Goal: Transaction & Acquisition: Subscribe to service/newsletter

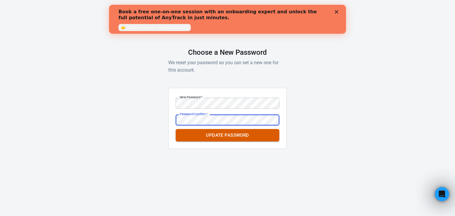
click at [233, 135] on button "Update Password" at bounding box center [228, 135] width 104 height 12
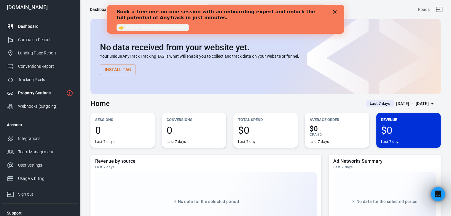
click at [55, 95] on div "Property Settings" at bounding box center [41, 93] width 46 height 6
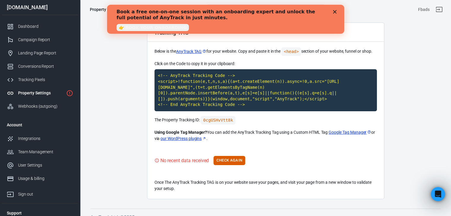
scroll to position [22, 0]
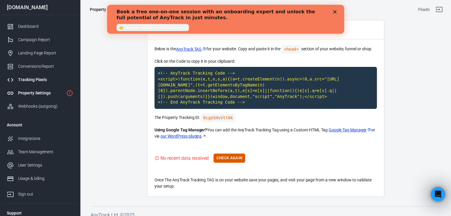
click at [49, 80] on div "Tracking Pixels" at bounding box center [45, 80] width 55 height 6
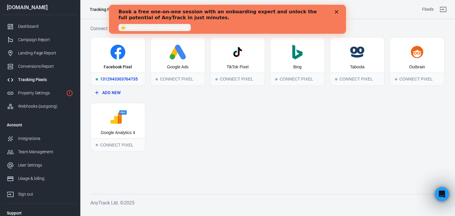
click at [127, 60] on div "Facebook Pixel" at bounding box center [118, 55] width 54 height 35
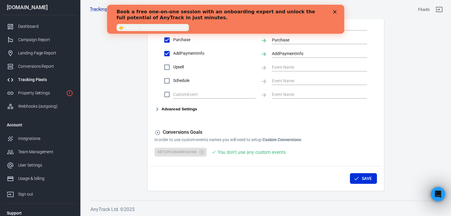
scroll to position [306, 0]
click at [183, 106] on button "Advanced Settings" at bounding box center [175, 108] width 43 height 7
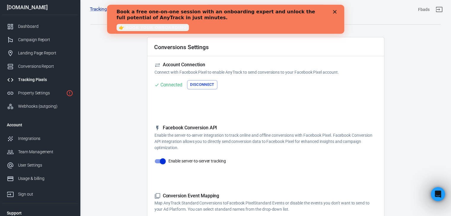
scroll to position [0, 0]
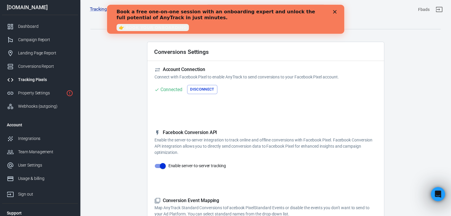
click at [334, 11] on icon "Close" at bounding box center [335, 12] width 4 height 4
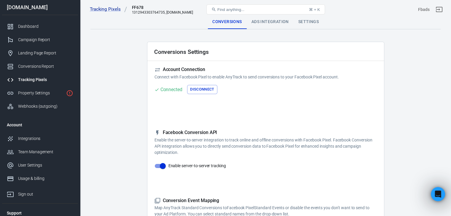
click at [256, 23] on div "Ads Integration" at bounding box center [270, 22] width 47 height 14
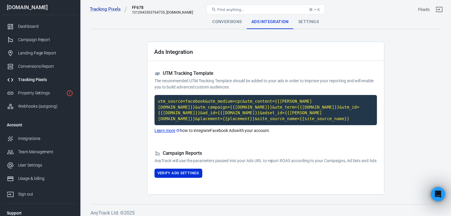
click at [311, 24] on div "Settings" at bounding box center [308, 22] width 30 height 14
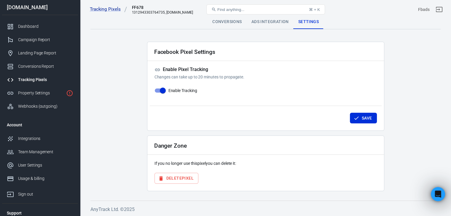
click at [269, 23] on div "Ads Integration" at bounding box center [270, 22] width 47 height 14
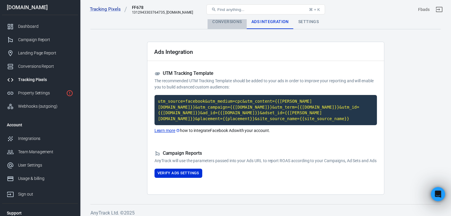
click at [215, 26] on div "Conversions" at bounding box center [226, 22] width 39 height 14
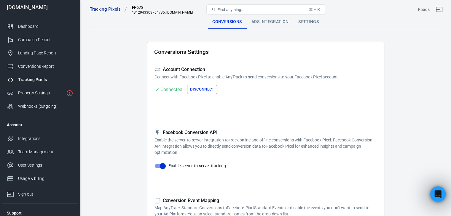
click at [437, 196] on icon "Open Intercom Messenger" at bounding box center [437, 194] width 10 height 10
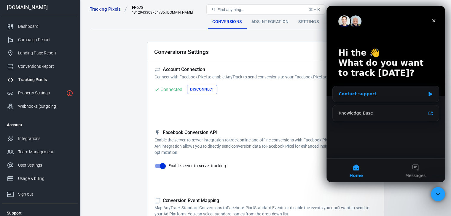
drag, startPoint x: 372, startPoint y: 95, endPoint x: 407, endPoint y: 98, distance: 35.2
click at [407, 98] on div "Contact support" at bounding box center [386, 94] width 106 height 16
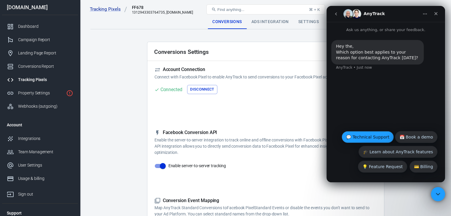
click at [379, 139] on button "💬 Technical Support" at bounding box center [367, 137] width 52 height 12
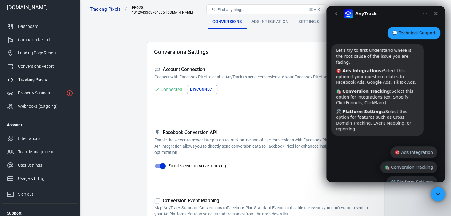
scroll to position [46, 0]
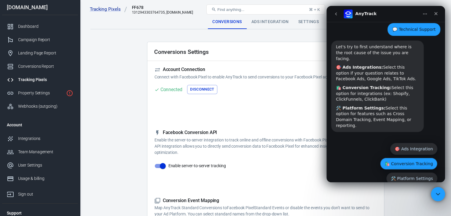
click at [423, 158] on button "🛍️ Conversion Tracking" at bounding box center [408, 164] width 57 height 12
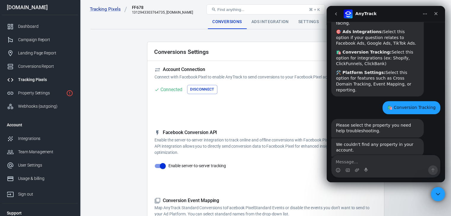
scroll to position [103, 0]
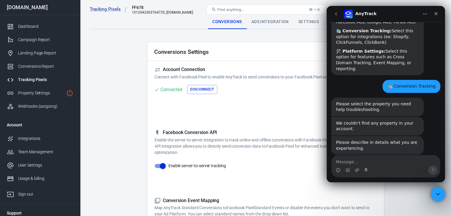
type textarea "อ"
type textarea "ฉันจะเลือกบัญชี pixel ได้อย่างไร"
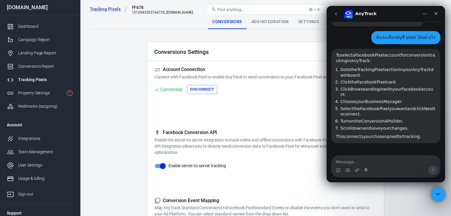
scroll to position [234, 0]
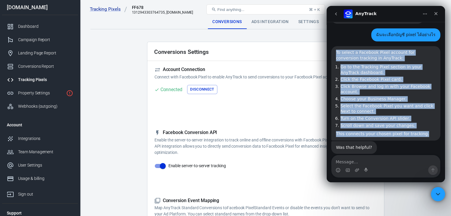
drag, startPoint x: 420, startPoint y: 122, endPoint x: 333, endPoint y: 40, distance: 119.3
click at [333, 46] on div "To select a Facebook Pixel account for conversion tracking in AnyTrack: Go to t…" at bounding box center [385, 93] width 109 height 95
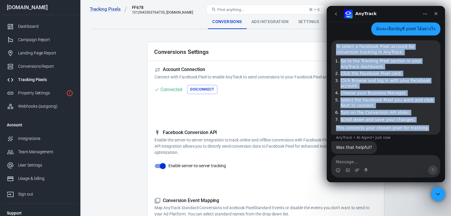
copy div "To select a Facebook Pixel account for conversion tracking in AnyTrack: Go to t…"
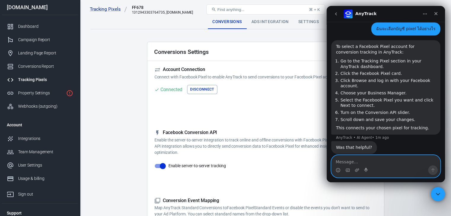
click at [364, 159] on textarea "Message…" at bounding box center [385, 161] width 108 height 10
type textarea "แล้วจะเชื่อมต่อ pixel อื่นเพิ่มอย่างไร"
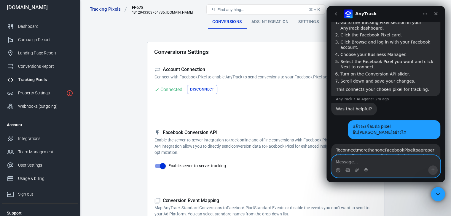
scroll to position [367, 0]
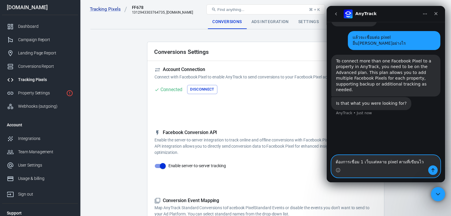
type textarea "ต้องการเชื่อม 1 เว็บแต่หลาย pixel ตามที่เขียนไว้"
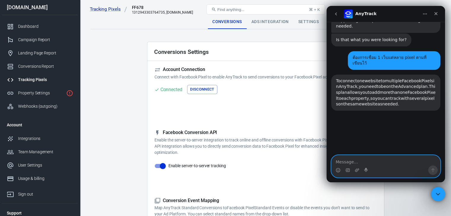
scroll to position [439, 0]
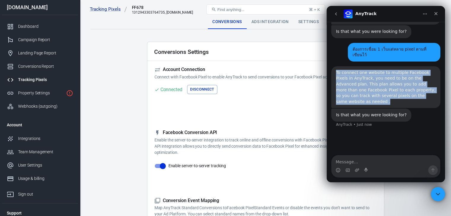
drag, startPoint x: 430, startPoint y: 67, endPoint x: 332, endPoint y: 41, distance: 101.4
click at [332, 66] on div "To connect one website to multiple Facebook Pixels in AnyTrack, you need to be …" at bounding box center [385, 87] width 109 height 42
copy div "To connect one website to multiple Facebook Pixels in AnyTrack, you need to be …"
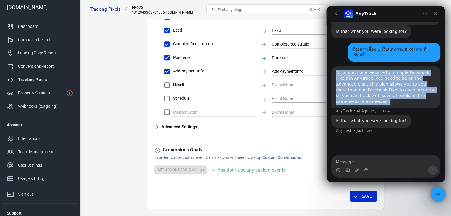
scroll to position [296, 0]
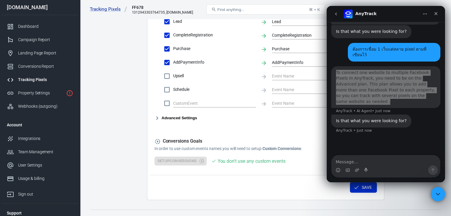
click at [193, 118] on button "Advanced Settings" at bounding box center [175, 118] width 43 height 7
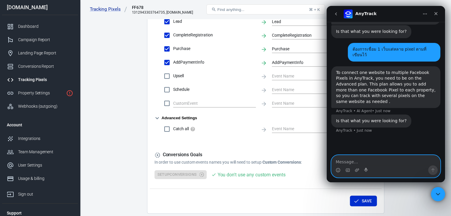
click at [355, 163] on textarea "Message…" at bounding box center [385, 161] width 108 height 10
type textarea "ต"
type textarea "จะเพิ่มตรงใหน"
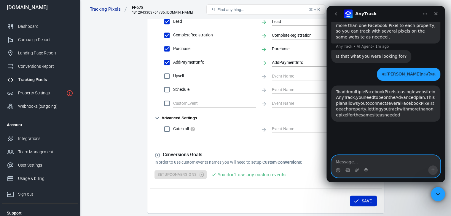
scroll to position [517, 0]
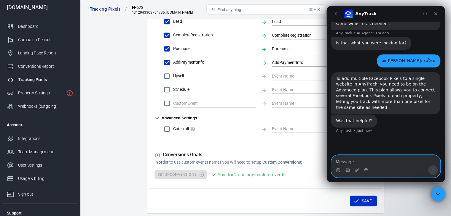
click at [362, 157] on textarea "Message…" at bounding box center [385, 161] width 108 height 10
type textarea "แ"
type textarea "ฉันซื้อแพ็ค 300 usd ต้องไปตั้งค่ายังไงต่อ"
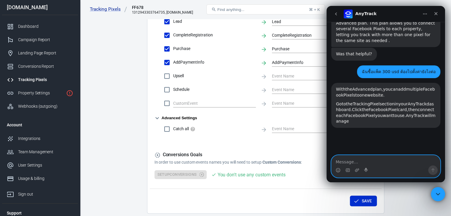
scroll to position [589, 0]
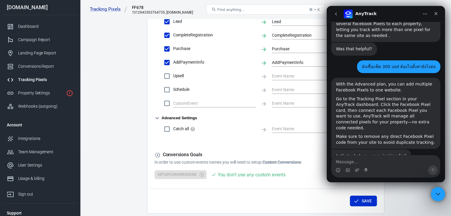
drag, startPoint x: 418, startPoint y: 96, endPoint x: 335, endPoint y: 46, distance: 97.6
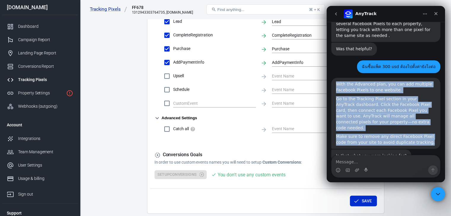
drag, startPoint x: 335, startPoint y: 43, endPoint x: 415, endPoint y: 96, distance: 96.2
click at [415, 96] on div "With the Advanced plan, you can add multiple Facebook Pixels to one website. Go…" at bounding box center [385, 113] width 109 height 71
copy div "With the Advanced plan, you can add multiple Facebook Pixels to one website. Go…"
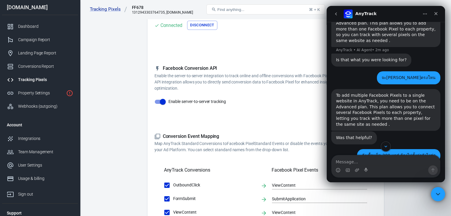
scroll to position [59, 0]
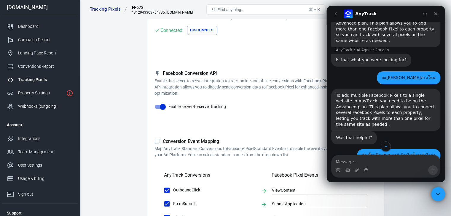
click at [205, 108] on span "Enable server-to-server tracking" at bounding box center [196, 107] width 57 height 6
click at [180, 108] on input "Enable server-to-server tracking" at bounding box center [163, 106] width 34 height 11
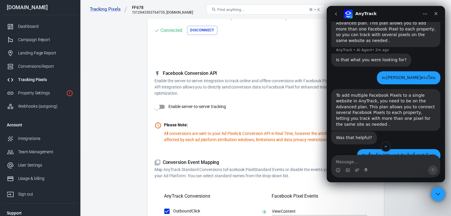
click at [205, 108] on span "Enable server-to-server tracking" at bounding box center [196, 107] width 57 height 6
click at [174, 108] on input "Enable server-to-server tracking" at bounding box center [157, 106] width 34 height 11
checkbox input "true"
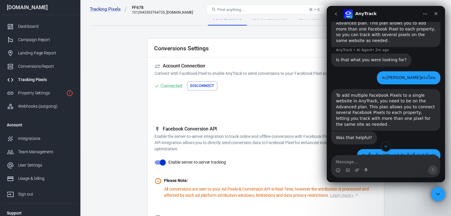
scroll to position [0, 0]
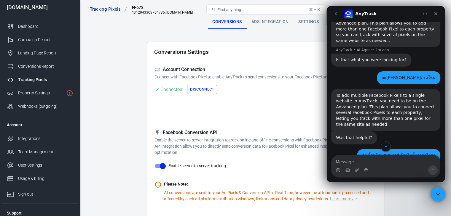
click at [266, 24] on div "Ads Integration" at bounding box center [270, 22] width 47 height 14
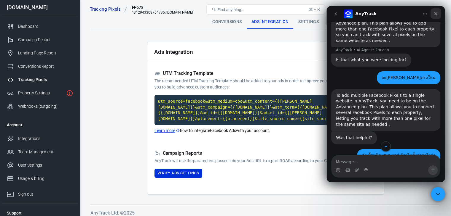
click at [434, 15] on icon "Close" at bounding box center [435, 13] width 3 height 3
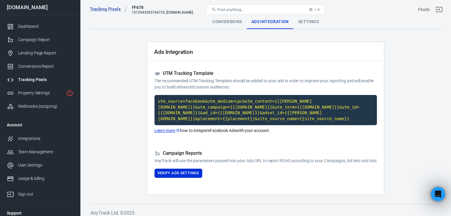
scroll to position [551, 0]
click at [197, 175] on button "Verify Ads Settings" at bounding box center [178, 173] width 48 height 9
click at [308, 24] on div "Settings" at bounding box center [308, 22] width 30 height 14
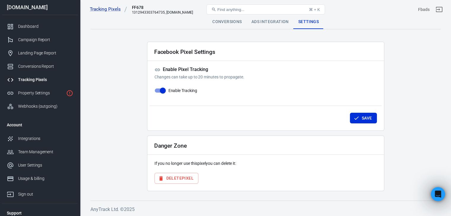
click at [220, 25] on div "Conversions" at bounding box center [226, 22] width 39 height 14
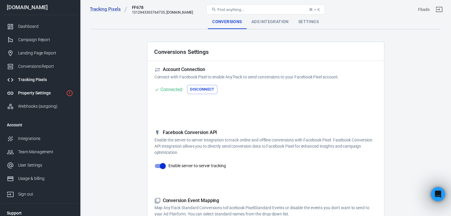
click at [36, 92] on div "Property Settings" at bounding box center [41, 93] width 46 height 6
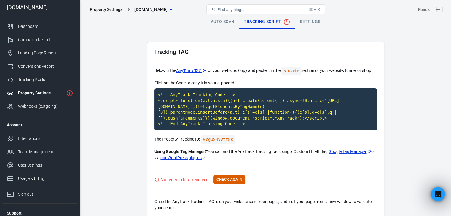
click at [216, 23] on link "Auto Scan" at bounding box center [222, 22] width 33 height 14
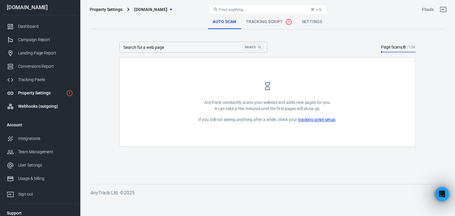
click at [45, 107] on div "Webhooks (outgoing)" at bounding box center [45, 106] width 55 height 6
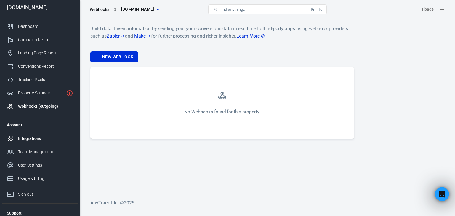
click at [39, 139] on div "Integrations" at bounding box center [45, 139] width 55 height 6
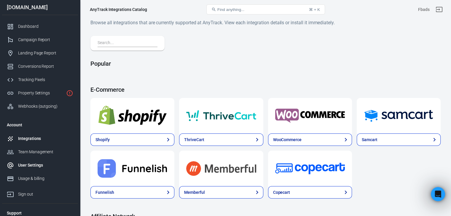
click at [27, 165] on div "User Settings" at bounding box center [45, 165] width 55 height 6
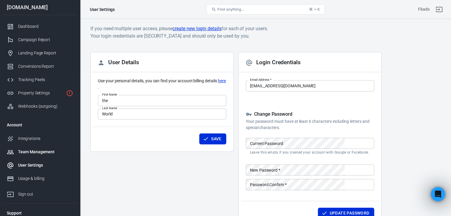
click at [30, 154] on div "Team Management" at bounding box center [45, 152] width 55 height 6
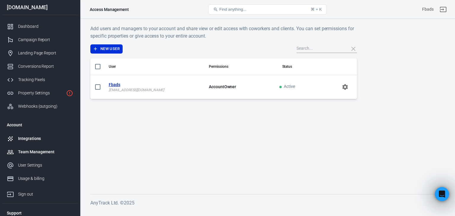
click at [36, 140] on div "Integrations" at bounding box center [45, 139] width 55 height 6
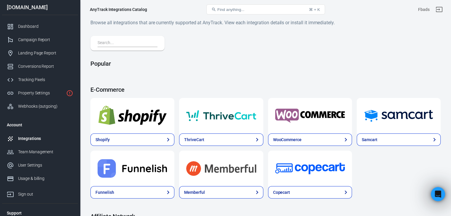
click at [32, 150] on div "Team Management" at bounding box center [45, 152] width 55 height 6
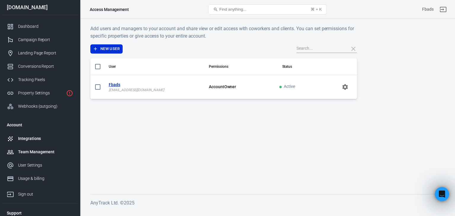
click at [53, 137] on div "Integrations" at bounding box center [45, 139] width 55 height 6
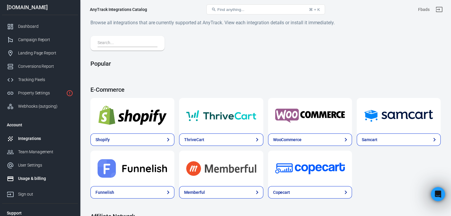
click at [48, 178] on div "Usage & billing" at bounding box center [45, 179] width 55 height 6
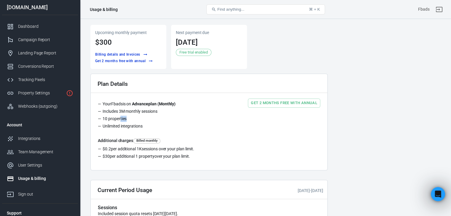
drag, startPoint x: 119, startPoint y: 118, endPoint x: 137, endPoint y: 119, distance: 17.2
click at [134, 118] on li "10 properties" at bounding box center [139, 119] width 82 height 7
click at [137, 119] on li "10 properties" at bounding box center [139, 119] width 82 height 7
click at [33, 96] on link "Property Settings" at bounding box center [40, 93] width 76 height 13
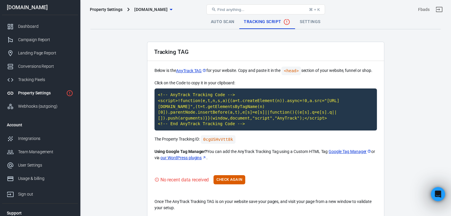
click at [307, 25] on link "Settings" at bounding box center [310, 22] width 30 height 14
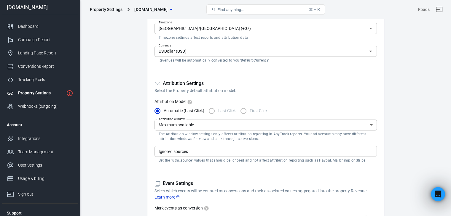
scroll to position [119, 0]
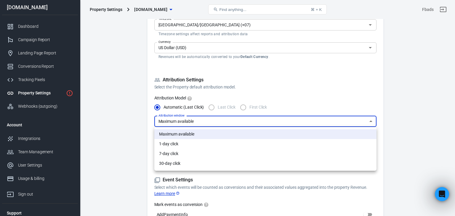
click at [195, 124] on div at bounding box center [227, 108] width 455 height 216
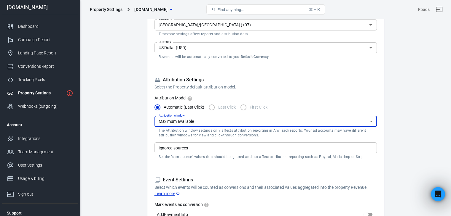
click at [186, 151] on input "Ignored sources" at bounding box center [265, 147] width 218 height 7
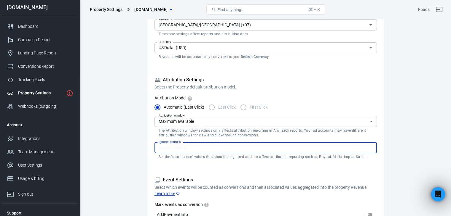
click at [343, 146] on input "Ignored sources" at bounding box center [265, 147] width 218 height 7
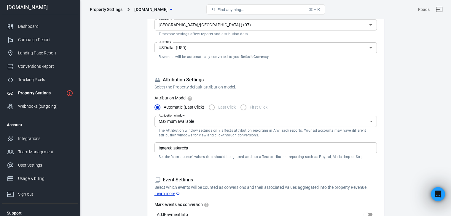
click at [334, 177] on h5 "Event Settings" at bounding box center [265, 180] width 222 height 6
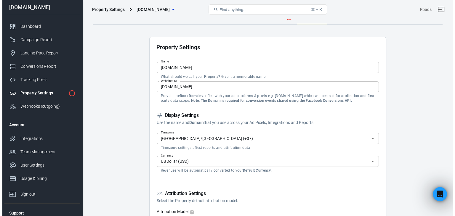
scroll to position [0, 0]
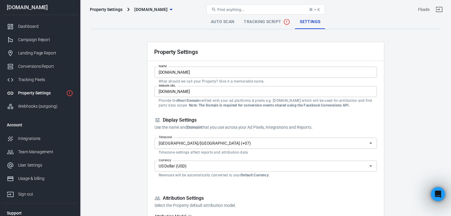
click at [263, 24] on span "Tracking Script" at bounding box center [267, 21] width 47 height 7
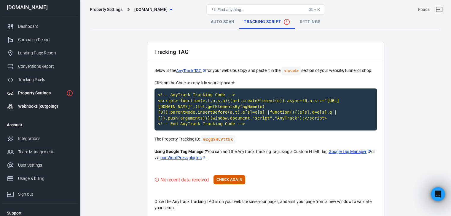
click at [57, 104] on div "Webhooks (outgoing)" at bounding box center [45, 106] width 55 height 6
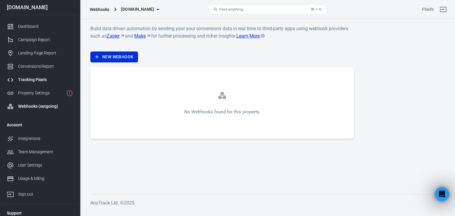
click at [45, 79] on div "Tracking Pixels" at bounding box center [45, 80] width 55 height 6
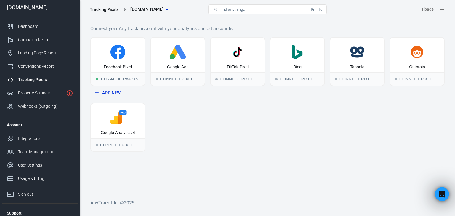
click at [111, 90] on button "Add New" at bounding box center [118, 92] width 50 height 11
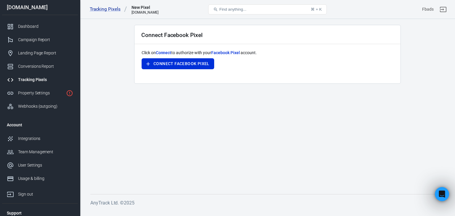
click at [138, 106] on main "Connect Facebook Pixel Click on Connect to authorize with your Facebook Pixel a…" at bounding box center [267, 105] width 354 height 160
click at [33, 80] on div "Tracking Pixels" at bounding box center [45, 80] width 55 height 6
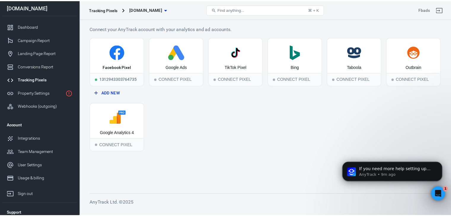
scroll to position [594, 0]
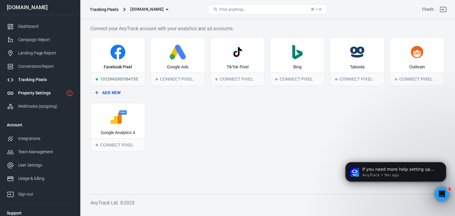
click at [34, 95] on div "Property Settings" at bounding box center [41, 93] width 46 height 6
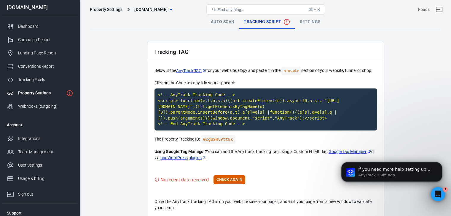
click at [233, 22] on link "Auto Scan" at bounding box center [222, 22] width 33 height 14
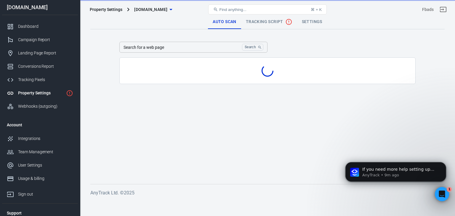
click at [39, 94] on div "Property Settings" at bounding box center [41, 93] width 46 height 6
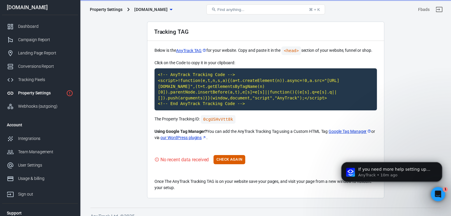
scroll to position [22, 0]
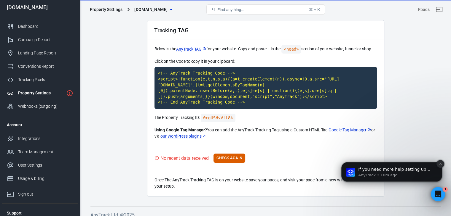
click at [440, 165] on icon "Dismiss notification" at bounding box center [440, 163] width 3 height 3
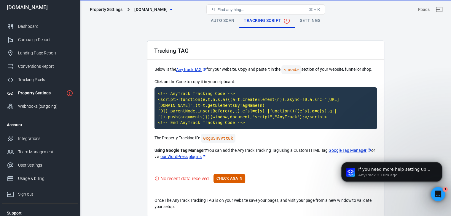
scroll to position [0, 0]
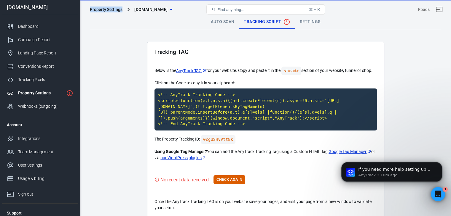
drag, startPoint x: 87, startPoint y: 7, endPoint x: 123, endPoint y: 9, distance: 35.9
click at [123, 9] on div "Property Settings gaza47.store Find anything... ⌘ + K Fbads" at bounding box center [265, 9] width 370 height 19
copy div "Property Settings"
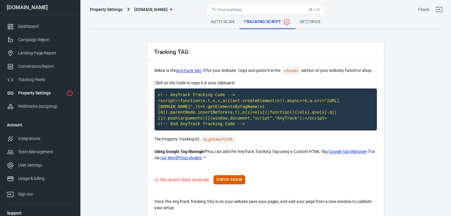
click at [195, 155] on link "our WordPress plugins" at bounding box center [183, 158] width 46 height 6
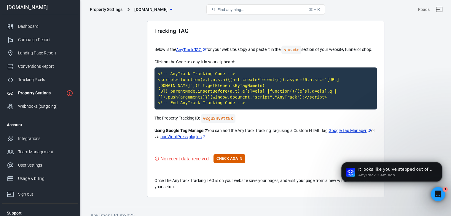
scroll to position [22, 0]
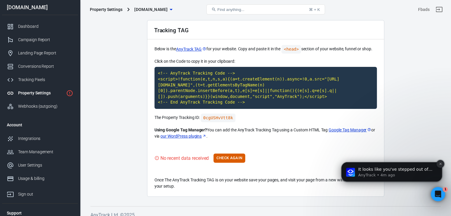
click at [440, 164] on icon "Dismiss notification" at bounding box center [440, 164] width 2 height 2
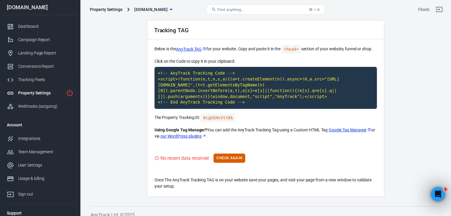
click at [198, 133] on link "our WordPress plugins" at bounding box center [183, 136] width 46 height 6
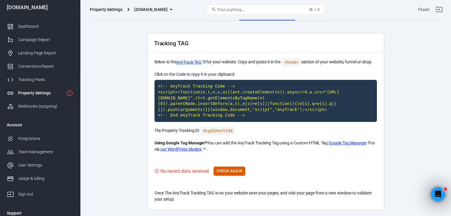
scroll to position [0, 0]
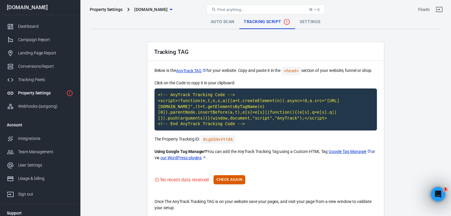
click at [223, 24] on link "Auto Scan" at bounding box center [222, 22] width 33 height 14
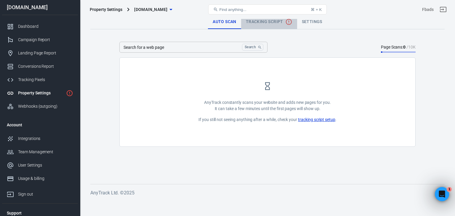
click at [266, 20] on span "Tracking Script" at bounding box center [269, 21] width 47 height 7
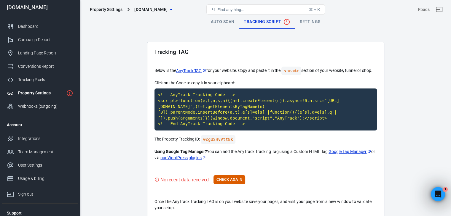
click at [301, 167] on div "Tracking TAG Below is the AnyTrack TAG for your website. Copy and paste it in t…" at bounding box center [265, 130] width 237 height 177
click at [310, 176] on div "No recent data received Check Again" at bounding box center [265, 179] width 222 height 9
click at [322, 165] on div "Tracking TAG Below is the AnyTrack TAG for your website. Copy and paste it in t…" at bounding box center [265, 130] width 237 height 177
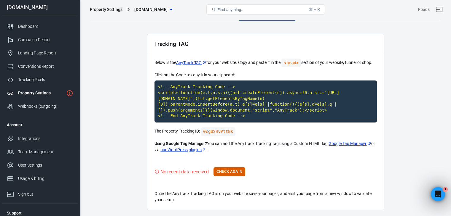
scroll to position [22, 0]
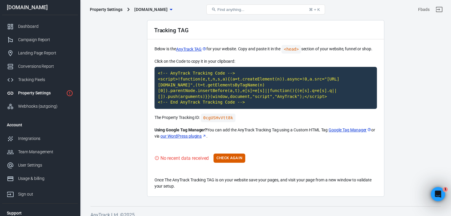
click at [403, 135] on main "Auto Scan Tracking Script Settings Tracking TAG Below is the AnyTrack TAG for y…" at bounding box center [265, 95] width 350 height 204
click at [96, 152] on main "Auto Scan Tracking Script Settings Tracking TAG Below is the AnyTrack TAG for y…" at bounding box center [265, 95] width 350 height 204
click at [407, 126] on main "Auto Scan Tracking Script Settings Tracking TAG Below is the AnyTrack TAG for y…" at bounding box center [265, 95] width 350 height 204
click at [412, 51] on main "Auto Scan Tracking Script Settings Tracking TAG Below is the AnyTrack TAG for y…" at bounding box center [265, 95] width 350 height 204
drag, startPoint x: 290, startPoint y: 32, endPoint x: 440, endPoint y: 123, distance: 174.8
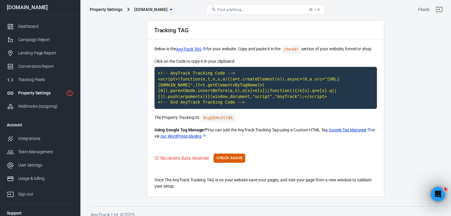
click at [442, 123] on div "Auto Scan Tracking Script Settings Tracking TAG Below is the AnyTrack TAG for y…" at bounding box center [265, 109] width 371 height 225
click at [413, 119] on main "Auto Scan Tracking Script Settings Tracking TAG Below is the AnyTrack TAG for y…" at bounding box center [265, 95] width 350 height 204
click at [413, 118] on main "Auto Scan Tracking Script Settings Tracking TAG Below is the AnyTrack TAG for y…" at bounding box center [265, 95] width 350 height 204
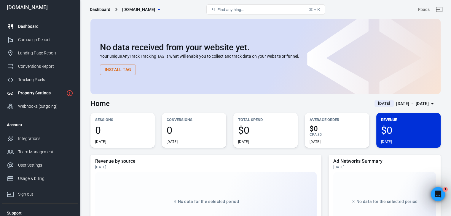
click at [49, 93] on div "Property Settings" at bounding box center [41, 93] width 46 height 6
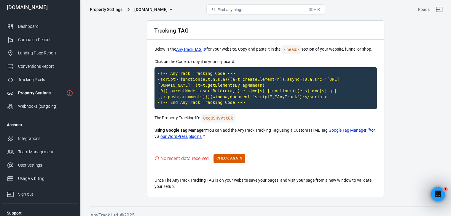
scroll to position [22, 0]
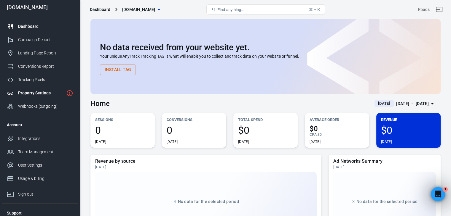
click at [41, 91] on div "Property Settings" at bounding box center [41, 93] width 46 height 6
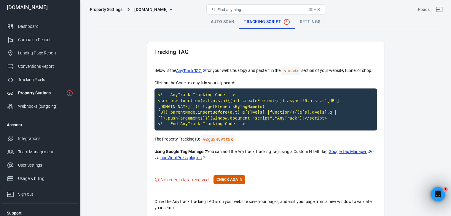
click at [405, 163] on main "Auto Scan Tracking Script Settings Tracking TAG Below is the AnyTrack TAG for y…" at bounding box center [265, 117] width 350 height 204
drag, startPoint x: 392, startPoint y: 119, endPoint x: 415, endPoint y: 130, distance: 25.6
click at [392, 119] on main "Auto Scan Tracking Script Settings Tracking TAG Below is the AnyTrack TAG for y…" at bounding box center [265, 117] width 350 height 204
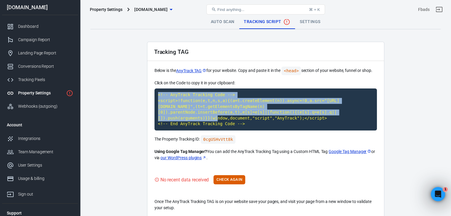
drag, startPoint x: 311, startPoint y: 83, endPoint x: 393, endPoint y: 116, distance: 88.6
click at [389, 114] on main "Auto Scan Tracking Script Settings Tracking TAG Below is the AnyTrack TAG for y…" at bounding box center [265, 117] width 350 height 204
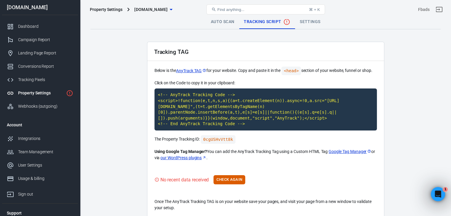
click at [408, 119] on main "Auto Scan Tracking Script Settings Tracking TAG Below is the AnyTrack TAG for y…" at bounding box center [265, 117] width 350 height 204
click at [387, 147] on main "Auto Scan Tracking Script Settings Tracking TAG Below is the AnyTrack TAG for y…" at bounding box center [265, 117] width 350 height 204
click at [46, 93] on div "Property Settings" at bounding box center [41, 93] width 46 height 6
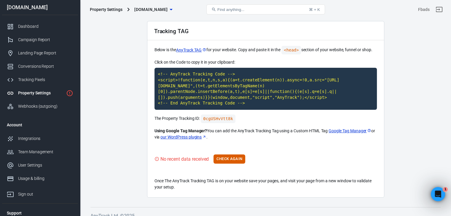
scroll to position [22, 0]
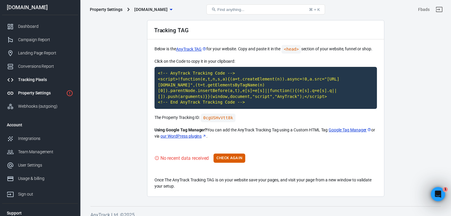
click at [47, 81] on div "Tracking Pixels" at bounding box center [45, 80] width 55 height 6
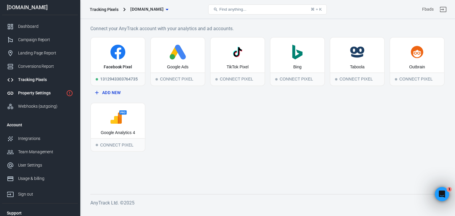
click at [49, 90] on div "Property Settings" at bounding box center [41, 93] width 46 height 6
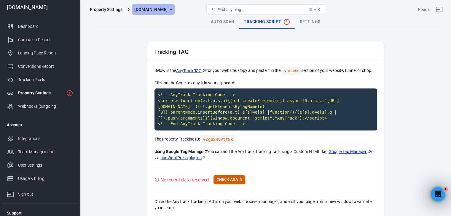
click at [155, 9] on span "[DOMAIN_NAME]" at bounding box center [150, 9] width 33 height 7
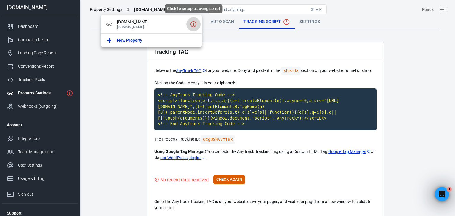
click at [195, 24] on icon "Click to setup tracking script" at bounding box center [193, 24] width 7 height 7
click at [228, 24] on div at bounding box center [227, 108] width 455 height 216
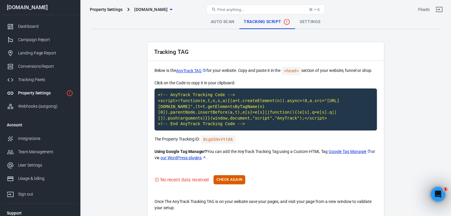
click at [226, 20] on link "Auto Scan" at bounding box center [222, 22] width 33 height 14
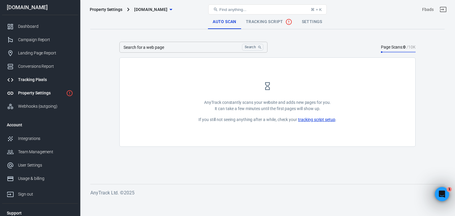
click at [38, 84] on link "Tracking Pixels" at bounding box center [40, 79] width 76 height 13
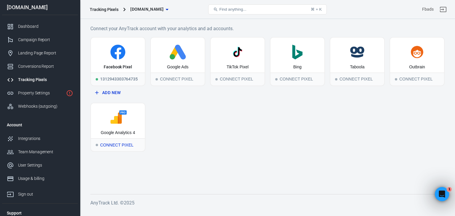
click at [133, 127] on div "Google Analytics 4" at bounding box center [118, 120] width 54 height 35
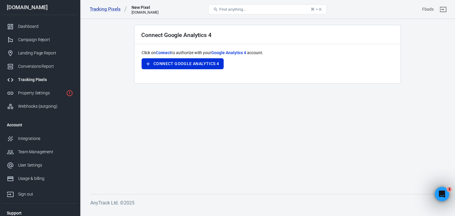
click at [56, 80] on div "Tracking Pixels" at bounding box center [45, 80] width 55 height 6
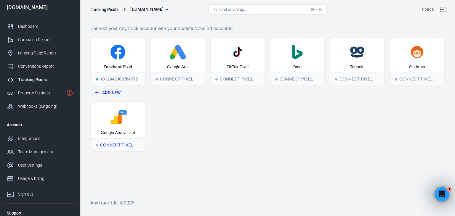
click at [130, 122] on icon at bounding box center [117, 118] width 49 height 15
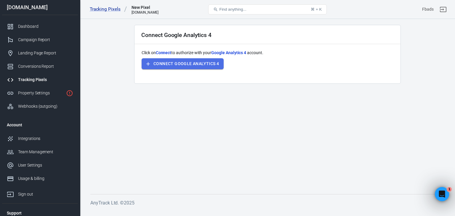
click at [199, 65] on button "Connect Google Analytics 4" at bounding box center [183, 63] width 82 height 11
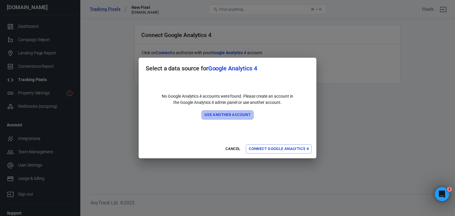
click at [224, 116] on button "Use another account" at bounding box center [228, 115] width 52 height 9
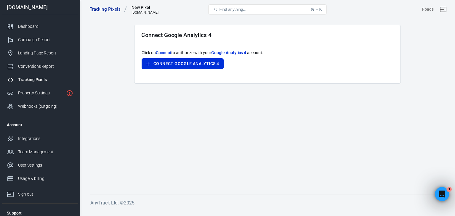
drag, startPoint x: 404, startPoint y: 86, endPoint x: 364, endPoint y: 58, distance: 49.3
click at [404, 86] on main "Connect Google Analytics 4 Click on Connect to authorize with your Google Analy…" at bounding box center [267, 105] width 354 height 160
click at [186, 63] on button "Connect Google Analytics 4" at bounding box center [183, 63] width 82 height 11
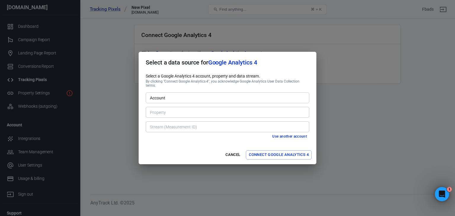
click at [176, 97] on input "Account" at bounding box center [227, 97] width 159 height 7
click at [171, 110] on li "gaza47 [361500426]" at bounding box center [228, 109] width 164 height 10
type input "gaza47 [361500426]"
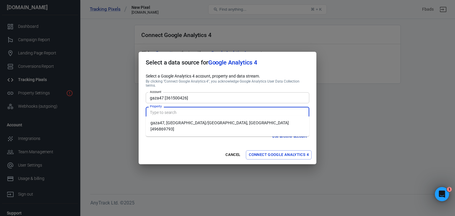
click at [185, 111] on input "Property" at bounding box center [227, 112] width 159 height 7
click at [181, 124] on li "gaza47, Asia/Bangkok, THB [496869793]" at bounding box center [228, 126] width 164 height 16
type input "gaza47, Asia/Bangkok, THB [496869793]"
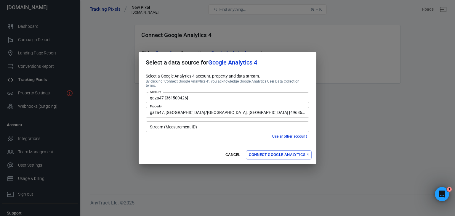
click at [205, 126] on input "Stream (Measurement ID)" at bounding box center [227, 126] width 159 height 7
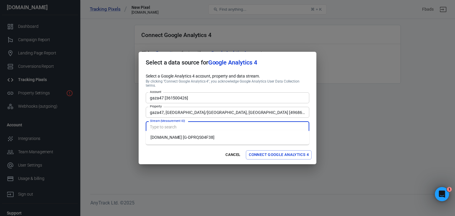
click at [193, 140] on li "gaza47.store [G-DPRQS04F38]" at bounding box center [228, 138] width 164 height 10
type input "gaza47.store [G-DPRQS04F38]"
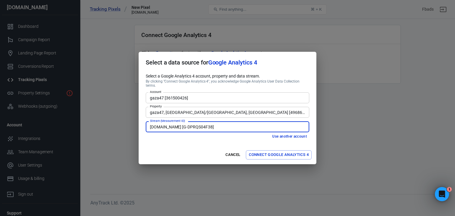
click at [276, 152] on button "Connect Google Analytics 4" at bounding box center [279, 155] width 66 height 9
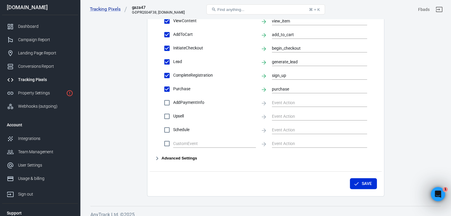
scroll to position [284, 0]
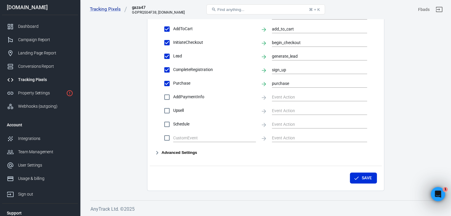
click at [196, 147] on div "Conversion Event Mapping Map AnyTrack Standard Conversions to Google Analytics …" at bounding box center [265, 46] width 222 height 220
click at [190, 151] on button "Advanced Settings" at bounding box center [175, 152] width 43 height 7
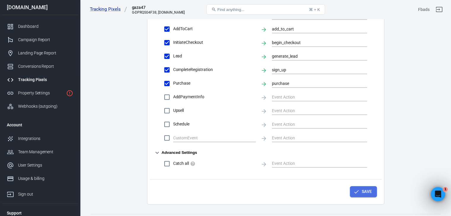
click at [359, 192] on button "Save" at bounding box center [363, 191] width 27 height 11
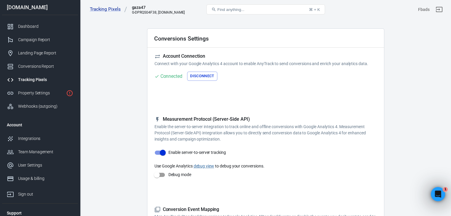
scroll to position [0, 0]
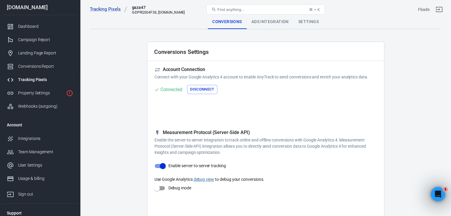
click at [269, 24] on div "Ads Integration" at bounding box center [270, 22] width 47 height 14
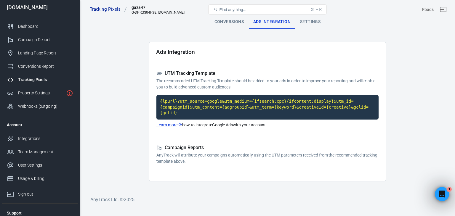
click at [311, 27] on div "Settings" at bounding box center [310, 22] width 30 height 14
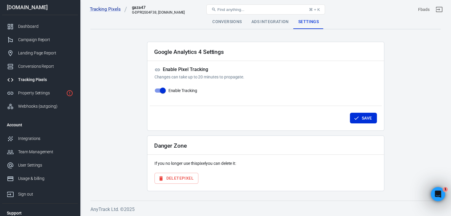
click at [272, 21] on div "Ads Integration" at bounding box center [270, 22] width 47 height 14
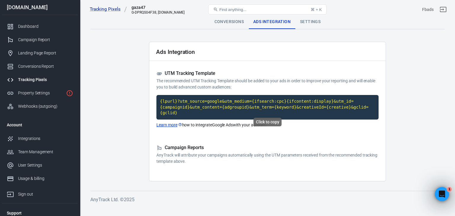
click at [237, 105] on code "{lpurl}?utm_source=google&utm_medium={ifsearch:cpc}{ifcontent:display}&utm_id={…" at bounding box center [267, 107] width 222 height 25
click at [169, 122] on link "Learn more" at bounding box center [169, 125] width 26 height 6
click at [58, 95] on div "Property Settings" at bounding box center [41, 93] width 46 height 6
